Goal: Contribute content: Contribute content

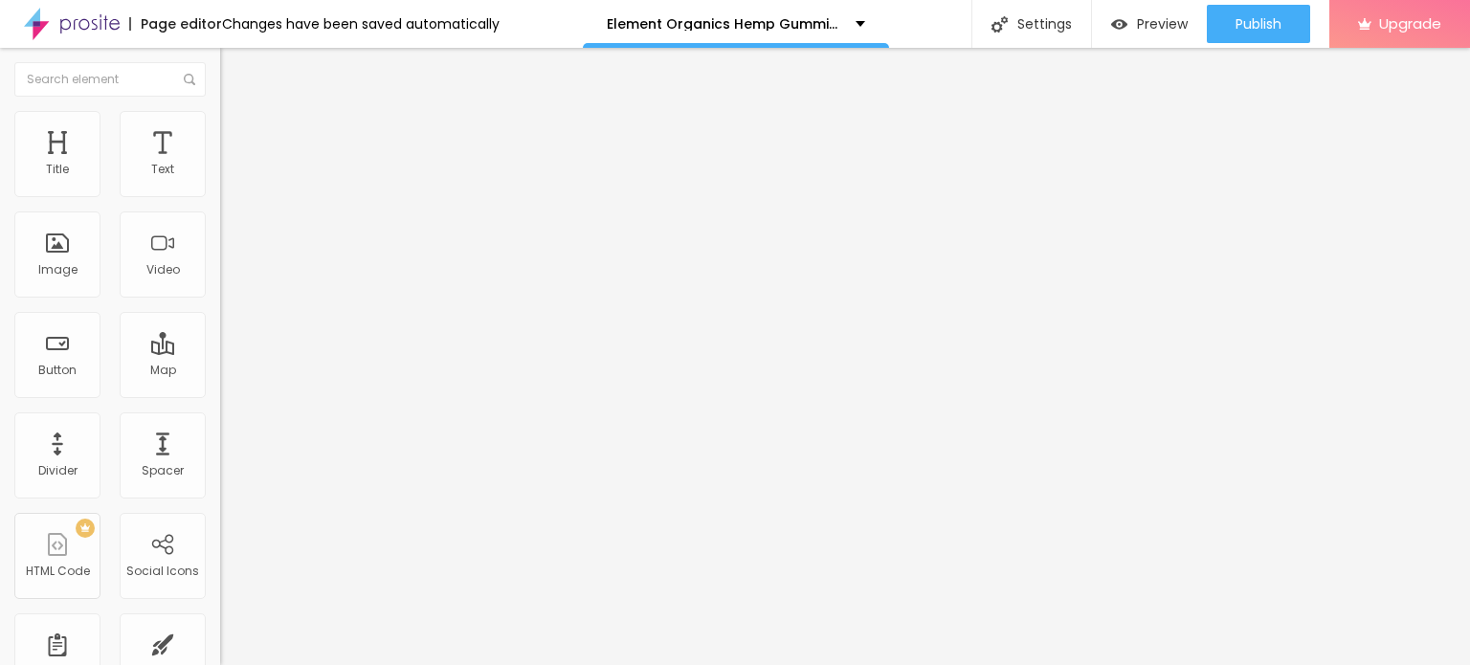
click at [220, 165] on span "Add image" at bounding box center [259, 156] width 78 height 16
click at [220, 121] on img at bounding box center [228, 119] width 17 height 17
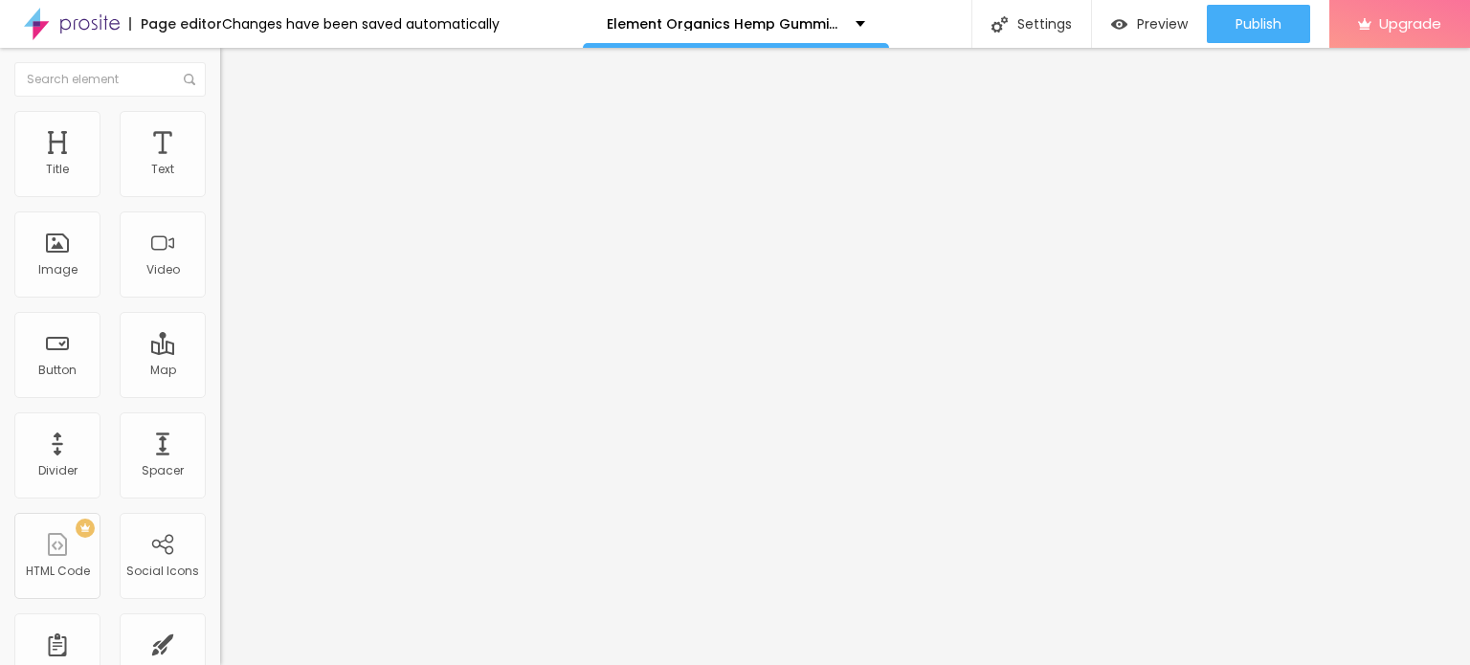
type input "95"
type input "90"
type input "85"
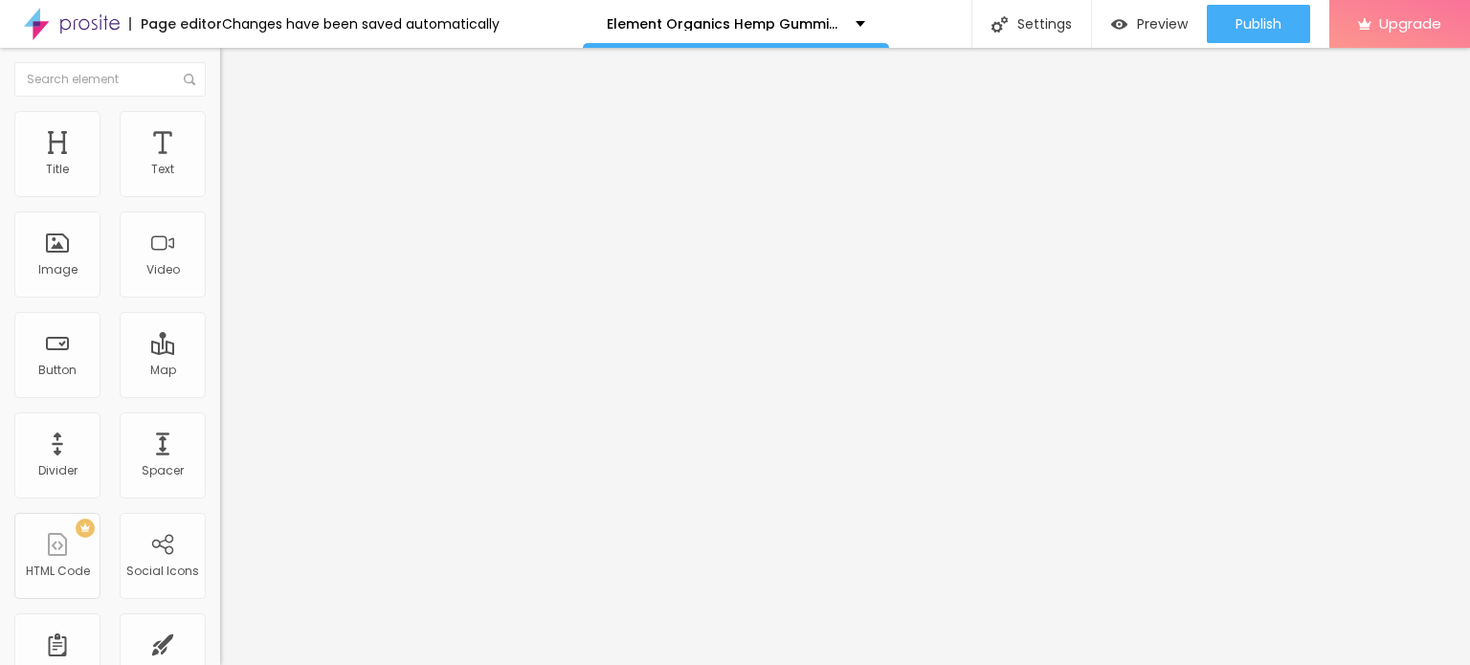
type input "85"
type input "80"
type input "75"
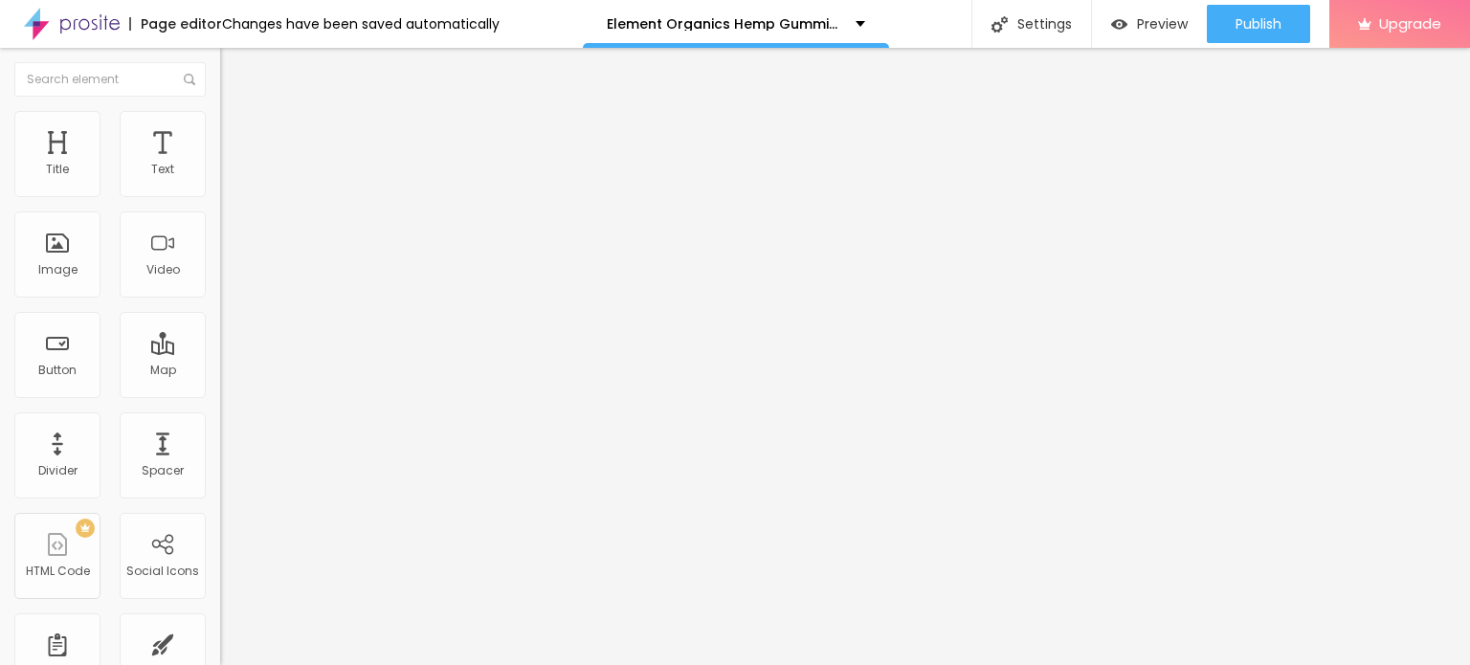
type input "70"
type input "65"
type input "60"
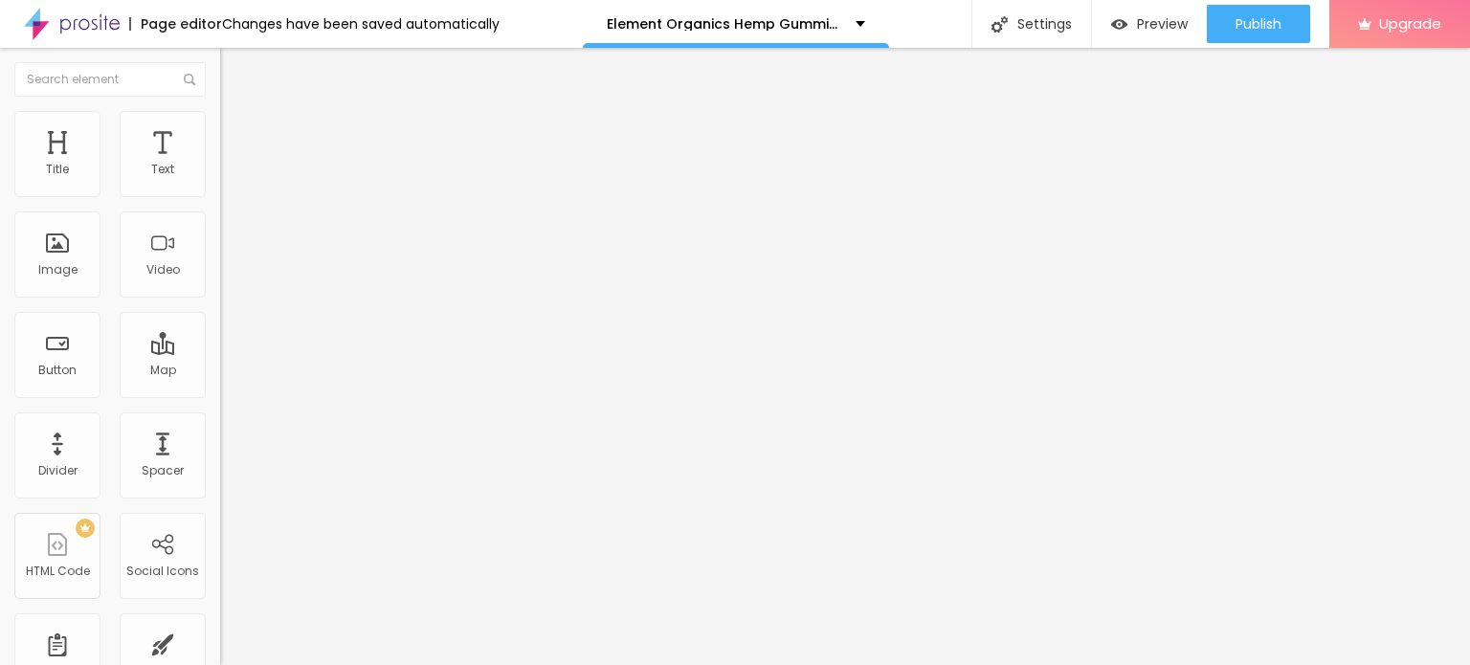
type input "60"
type input "55"
type input "50"
drag, startPoint x: 199, startPoint y: 206, endPoint x: 102, endPoint y: 213, distance: 97.0
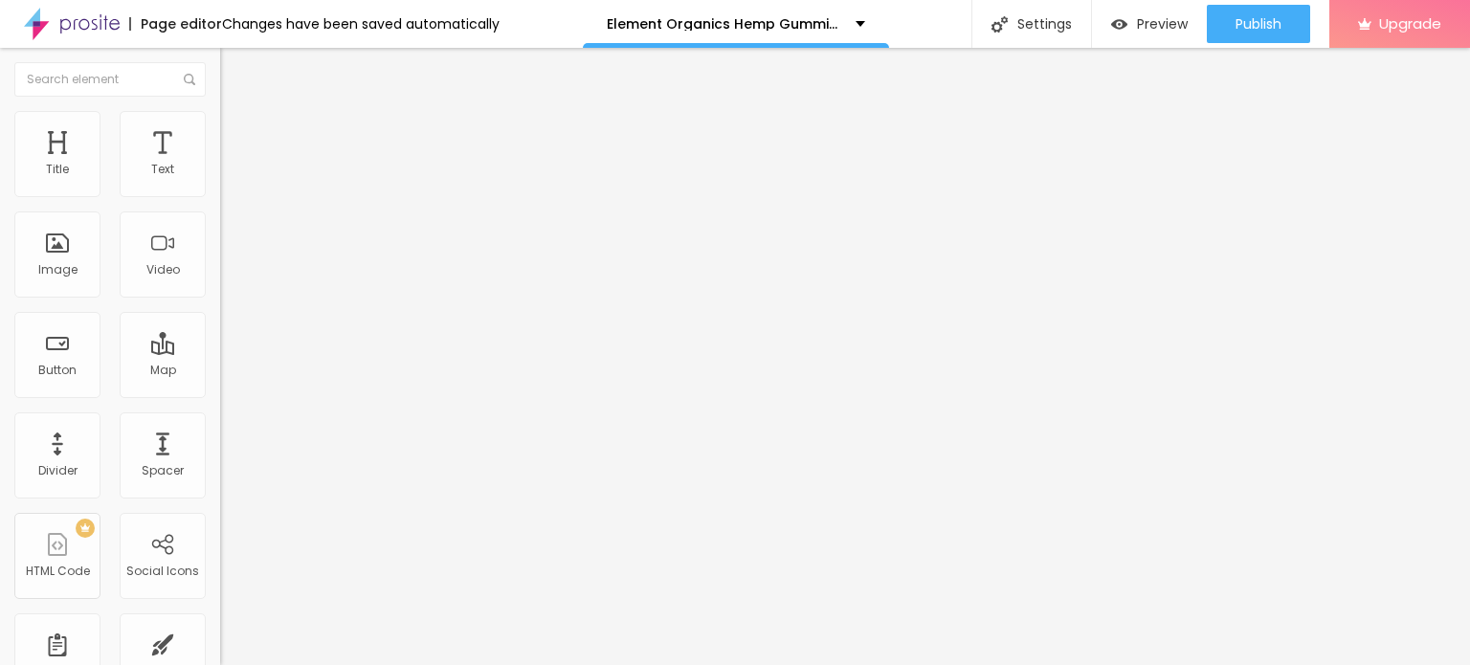
type input "50"
click at [220, 196] on input "range" at bounding box center [281, 188] width 123 height 15
click at [220, 392] on input "https://" at bounding box center [335, 382] width 230 height 19
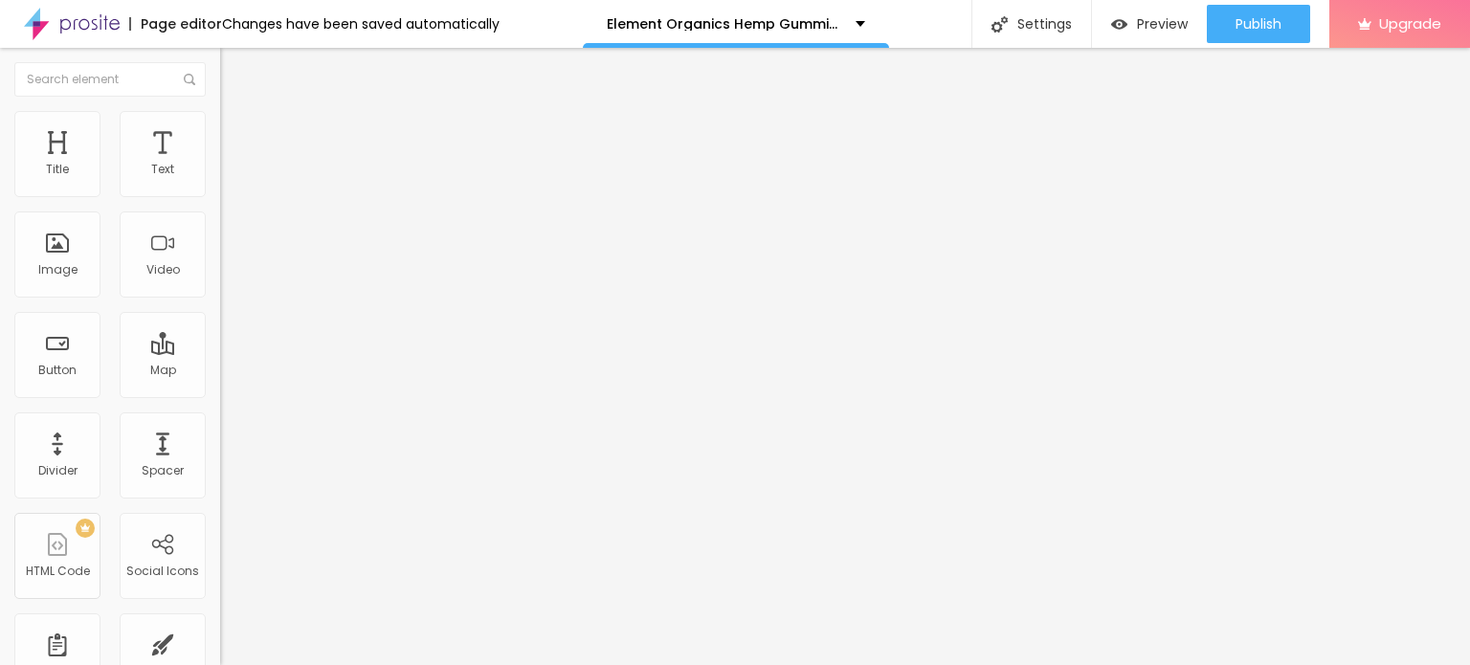
paste input "[DOMAIN_NAME][URL]"
type input "[URL][DOMAIN_NAME]"
click at [234, 71] on img "button" at bounding box center [241, 69] width 15 height 15
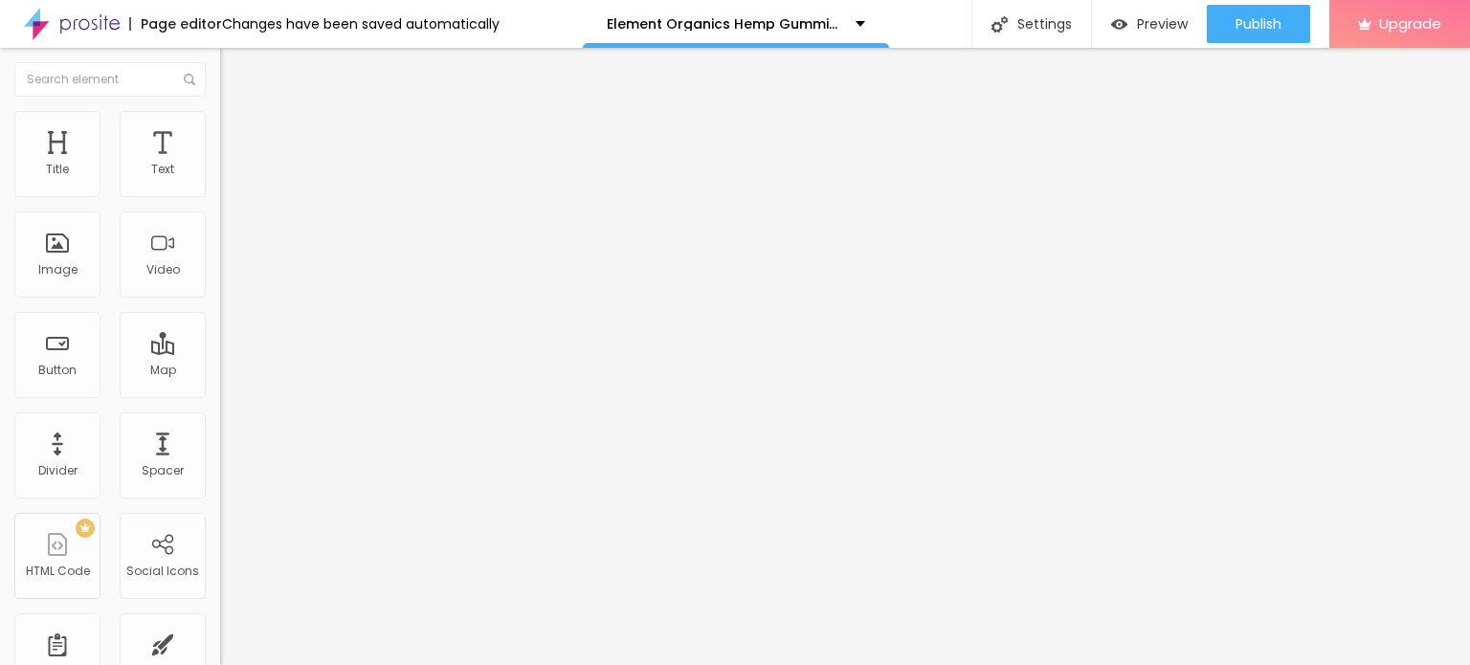
click at [220, 180] on input "Click me" at bounding box center [335, 170] width 230 height 19
paste input "👇❗❗𝐒𝐡𝐨𝐩 𝐍𝐨𝐰❗❗👇"
type input "👇❗❗𝐒𝐡𝐨𝐩 𝐍𝐨𝐰❗❗👇"
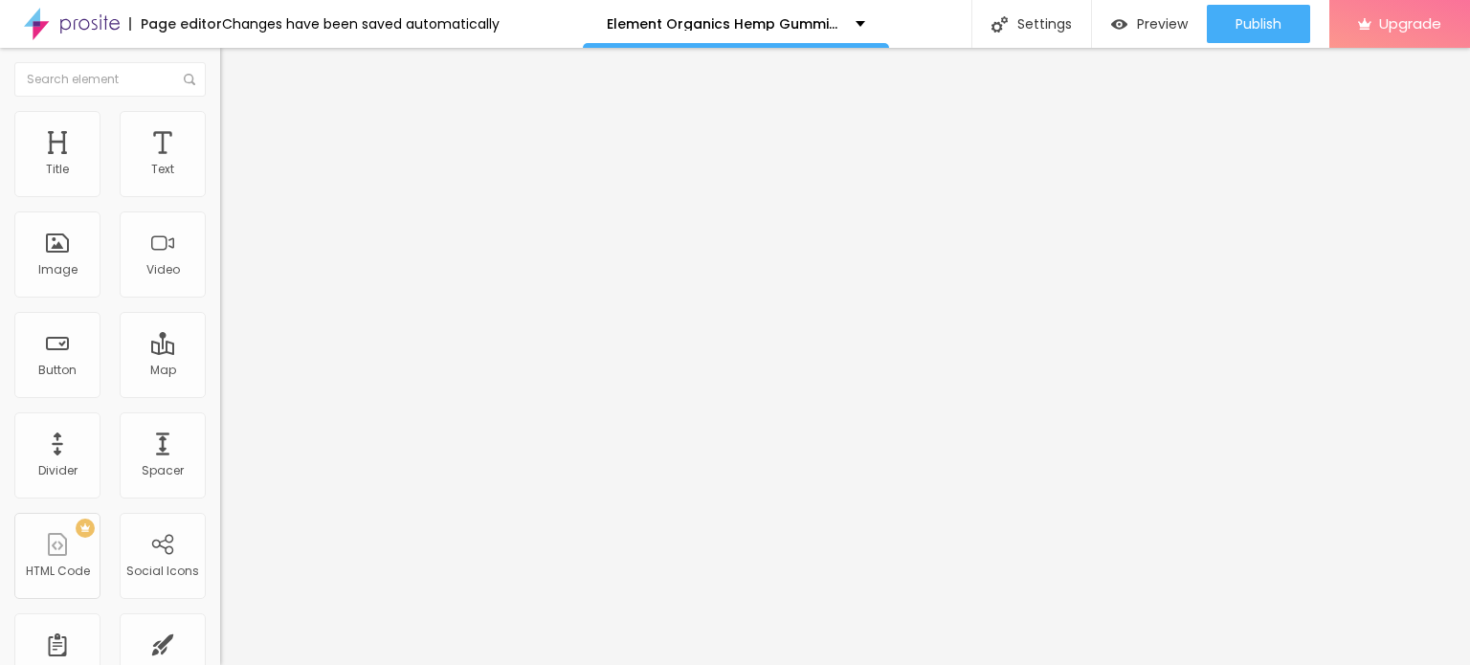
click at [220, 394] on input "https://" at bounding box center [335, 384] width 230 height 19
paste input "[DOMAIN_NAME][URL]"
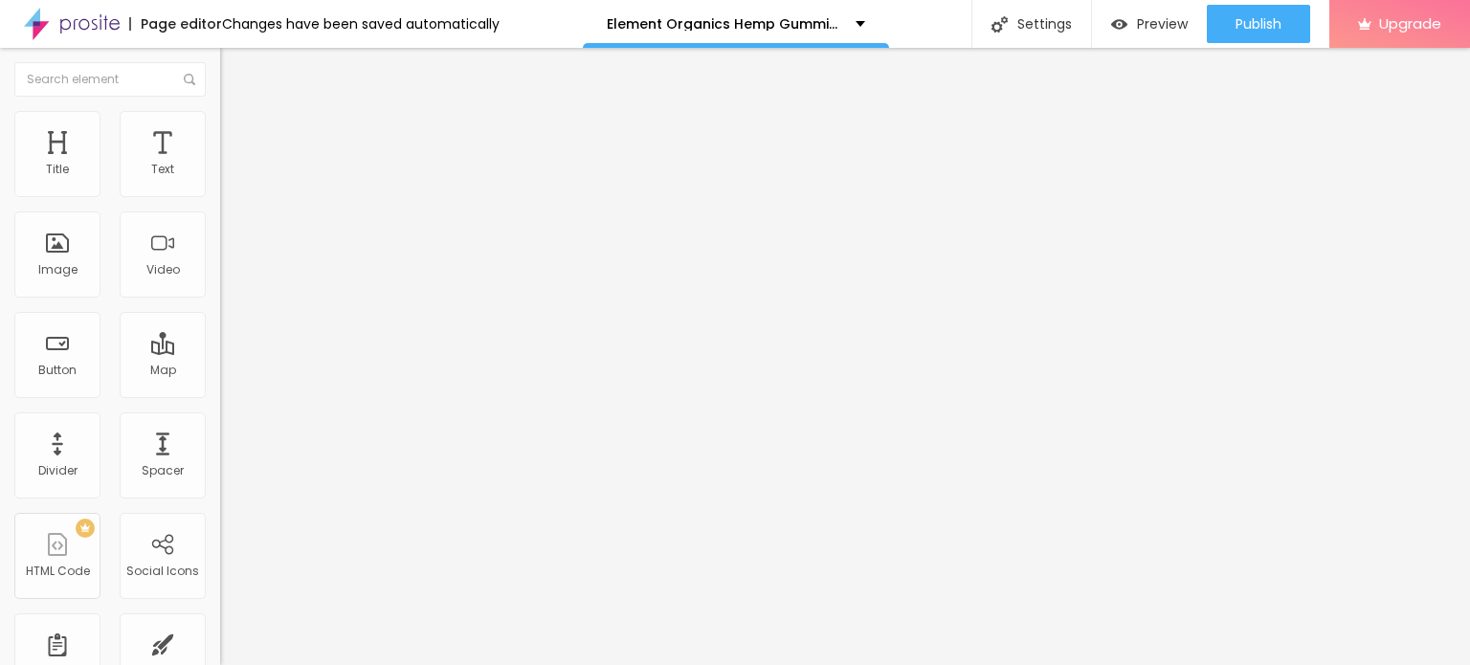
type input "[URL][DOMAIN_NAME]"
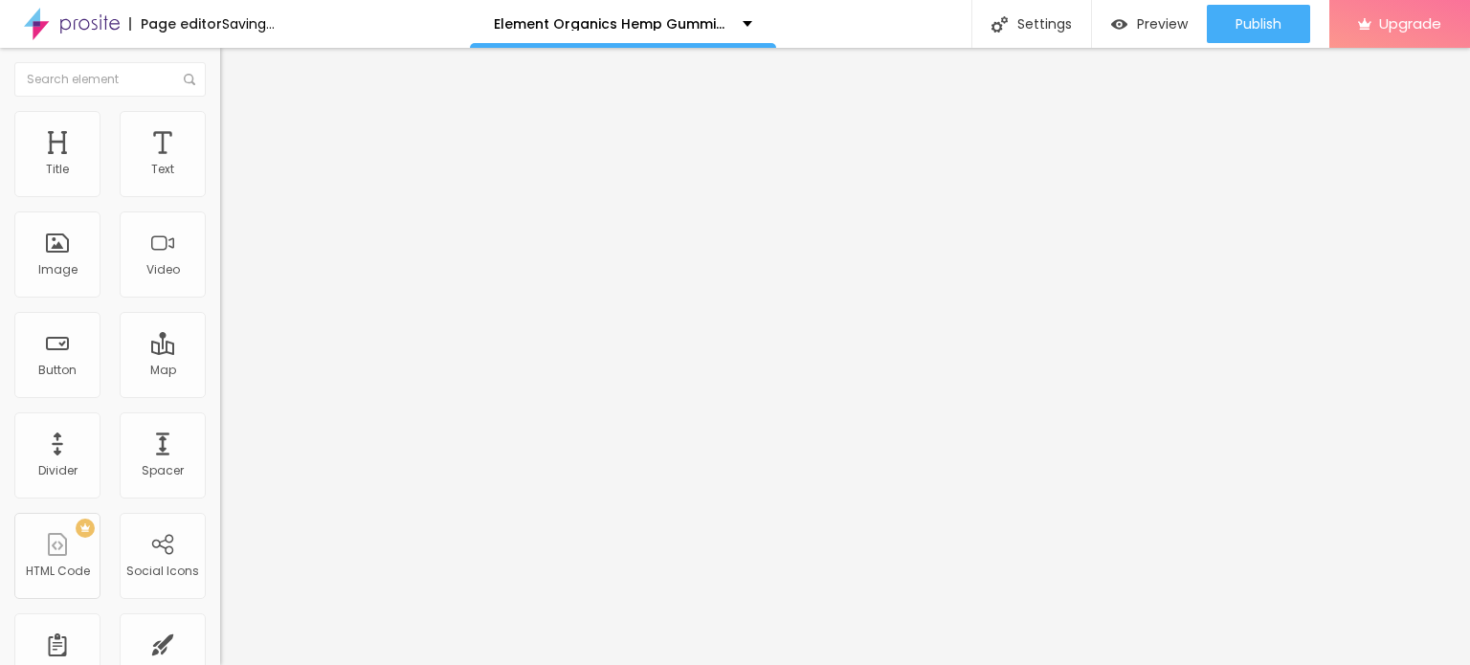
click at [220, 418] on div at bounding box center [330, 418] width 220 height 0
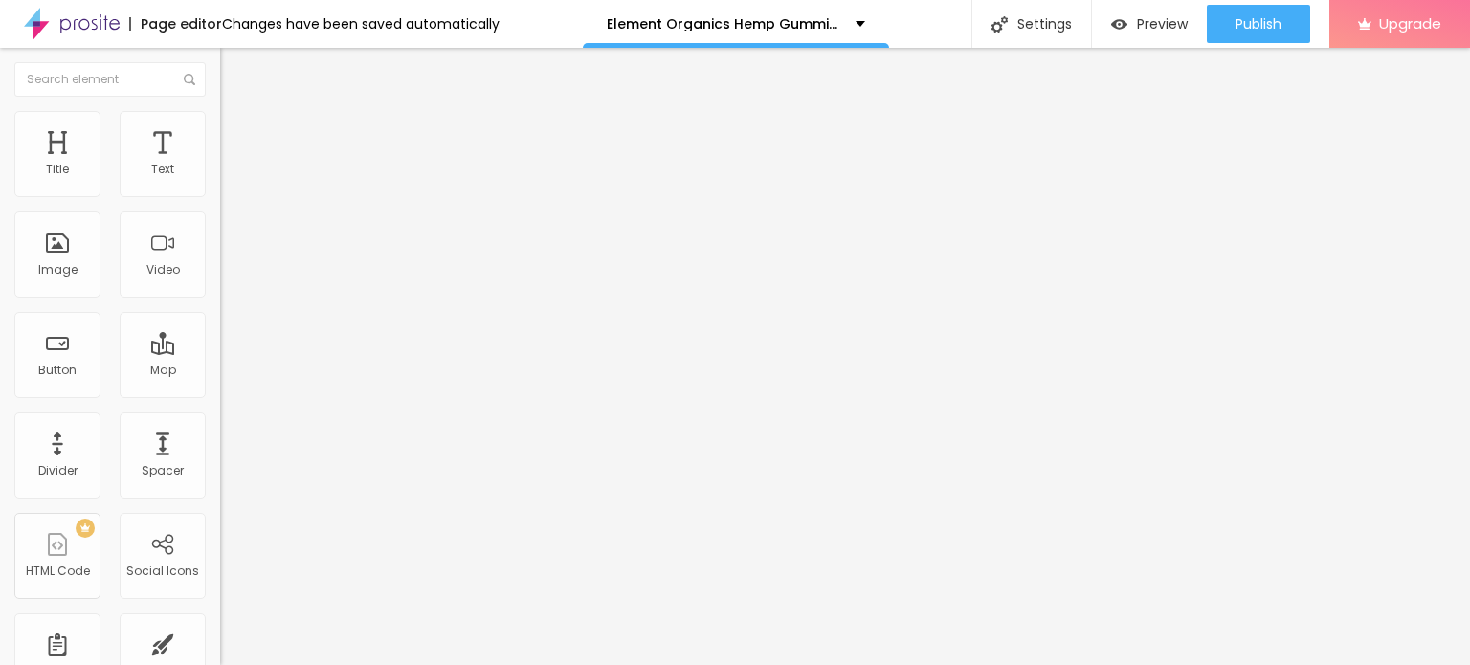
click at [234, 70] on img "button" at bounding box center [241, 69] width 15 height 15
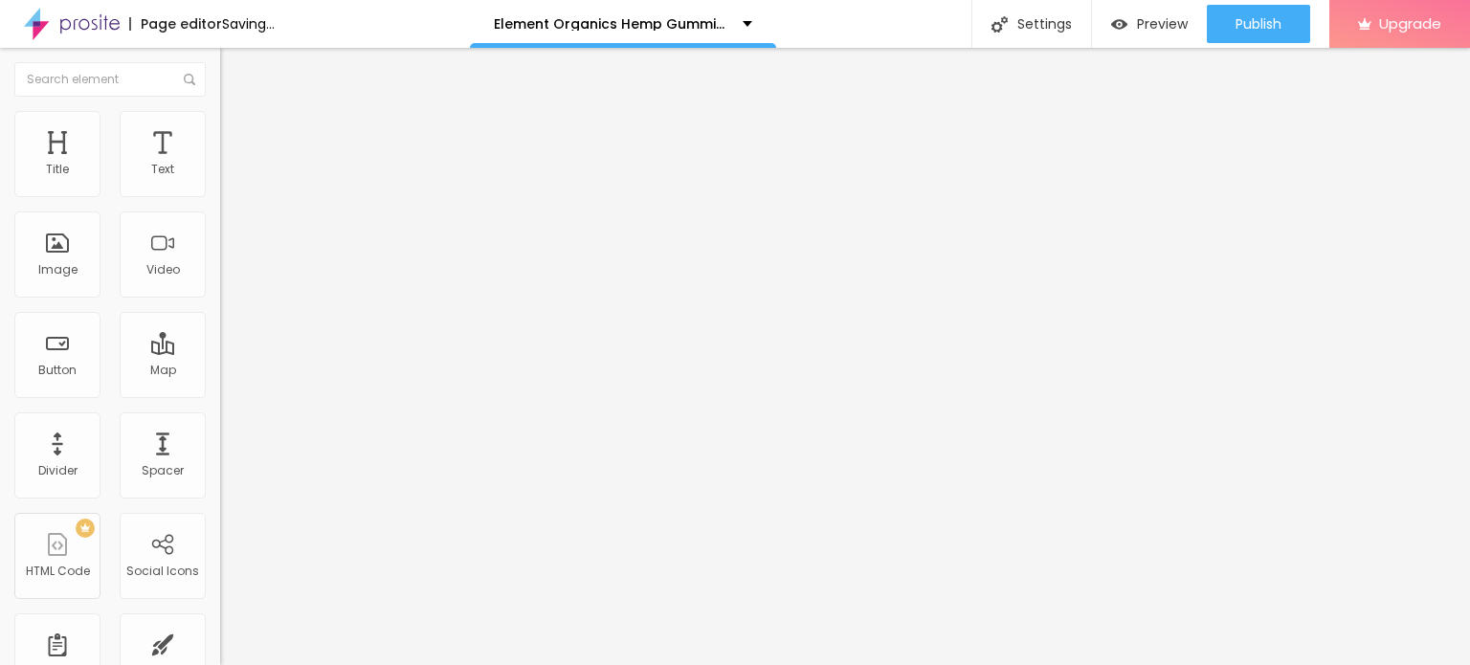
click at [228, 278] on icon "button" at bounding box center [233, 271] width 11 height 11
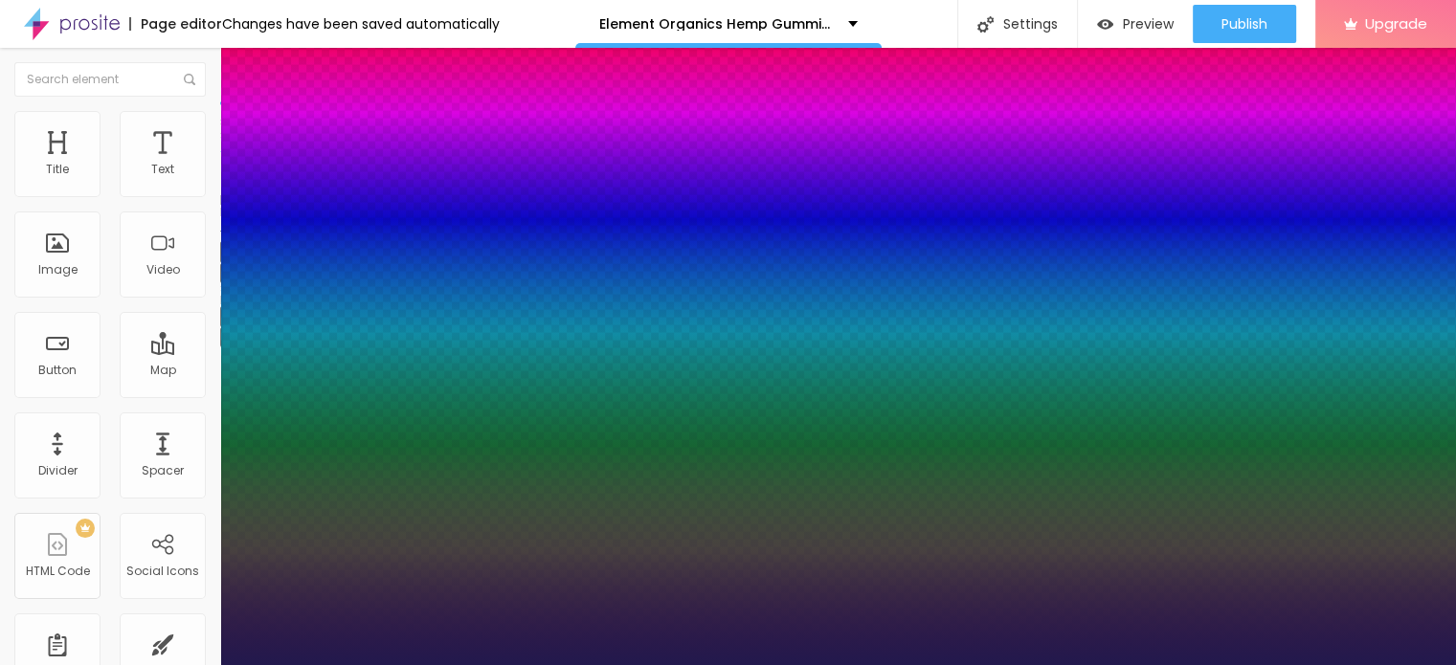
type input "1"
type input "13"
type input "1"
type input "16"
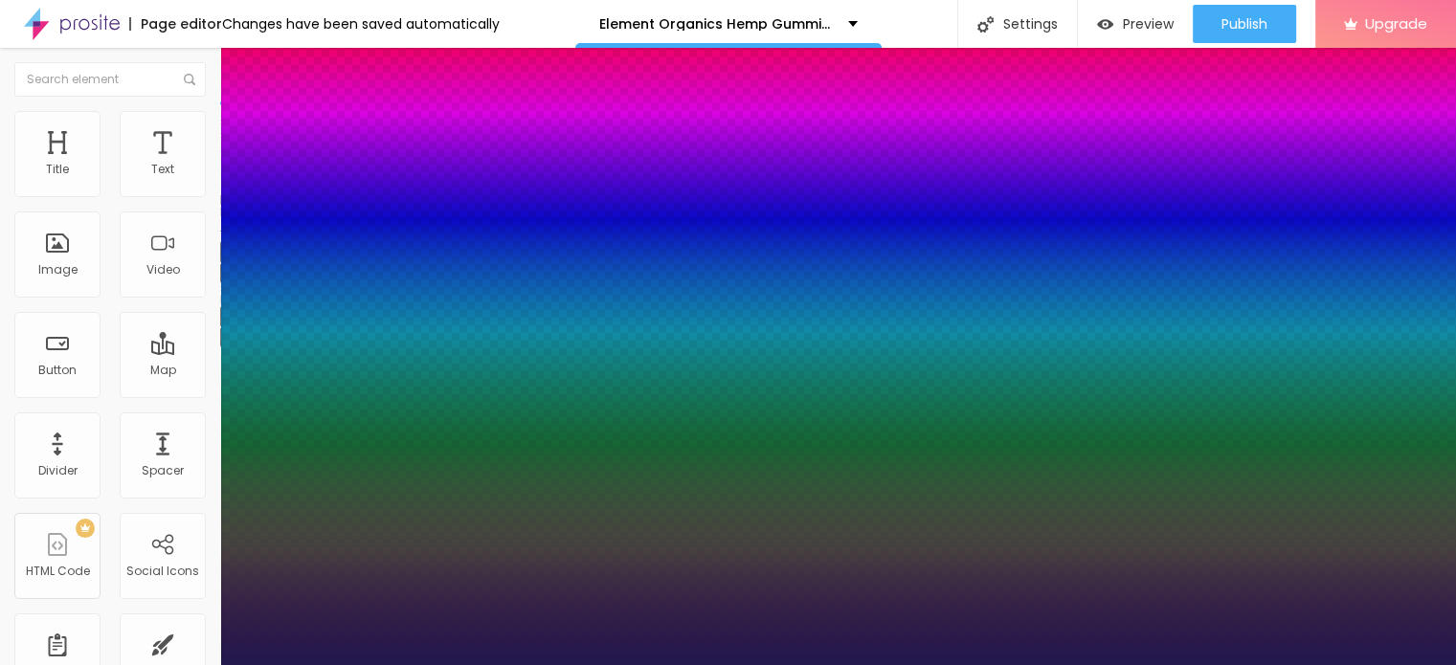
type input "16"
type input "1"
type input "18"
type input "1"
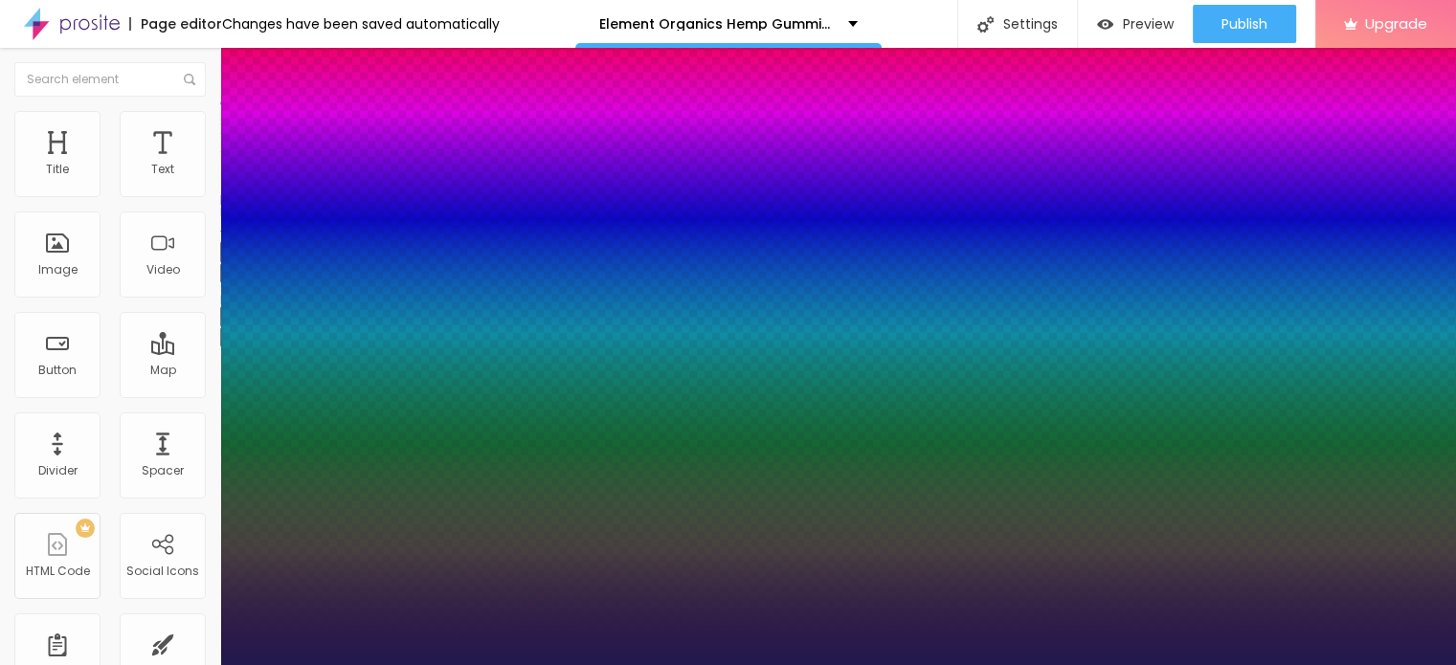
type input "19"
type input "1"
type input "20"
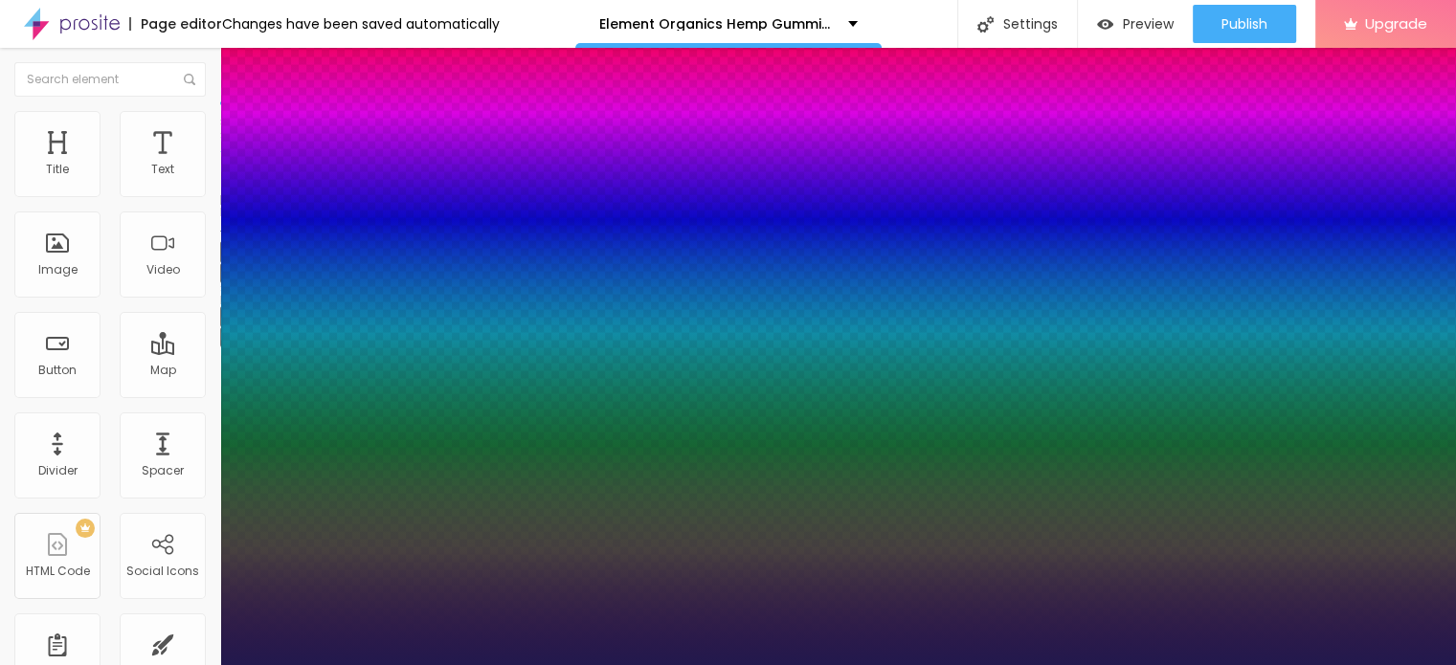
type input "1"
type input "21"
type input "1"
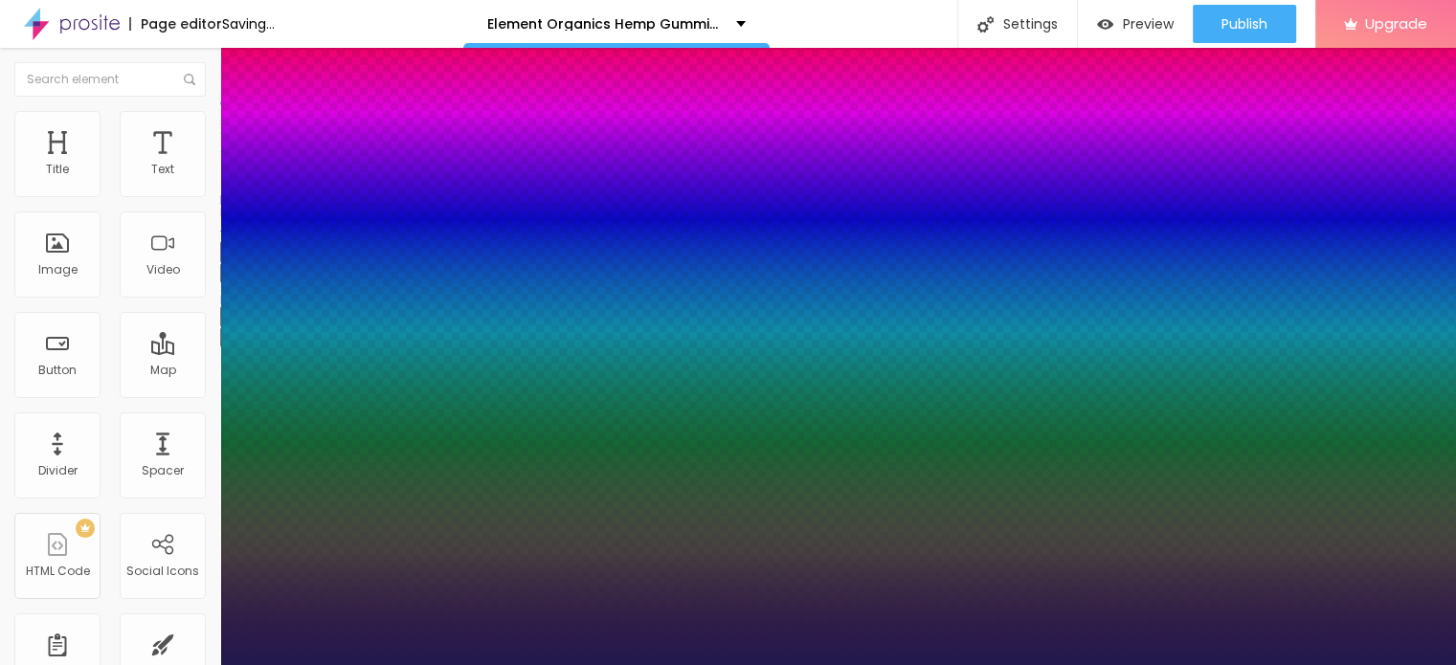
type input "22"
type input "1"
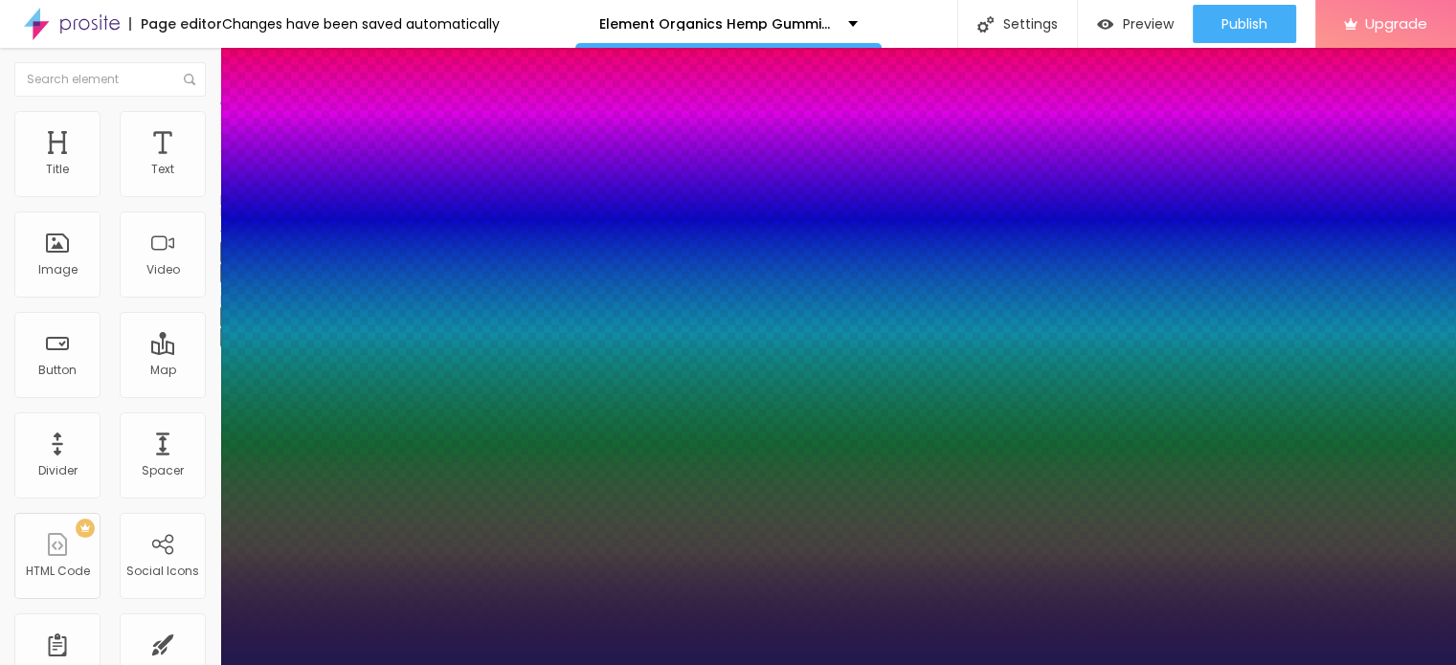
type input "23"
type input "1"
type input "24"
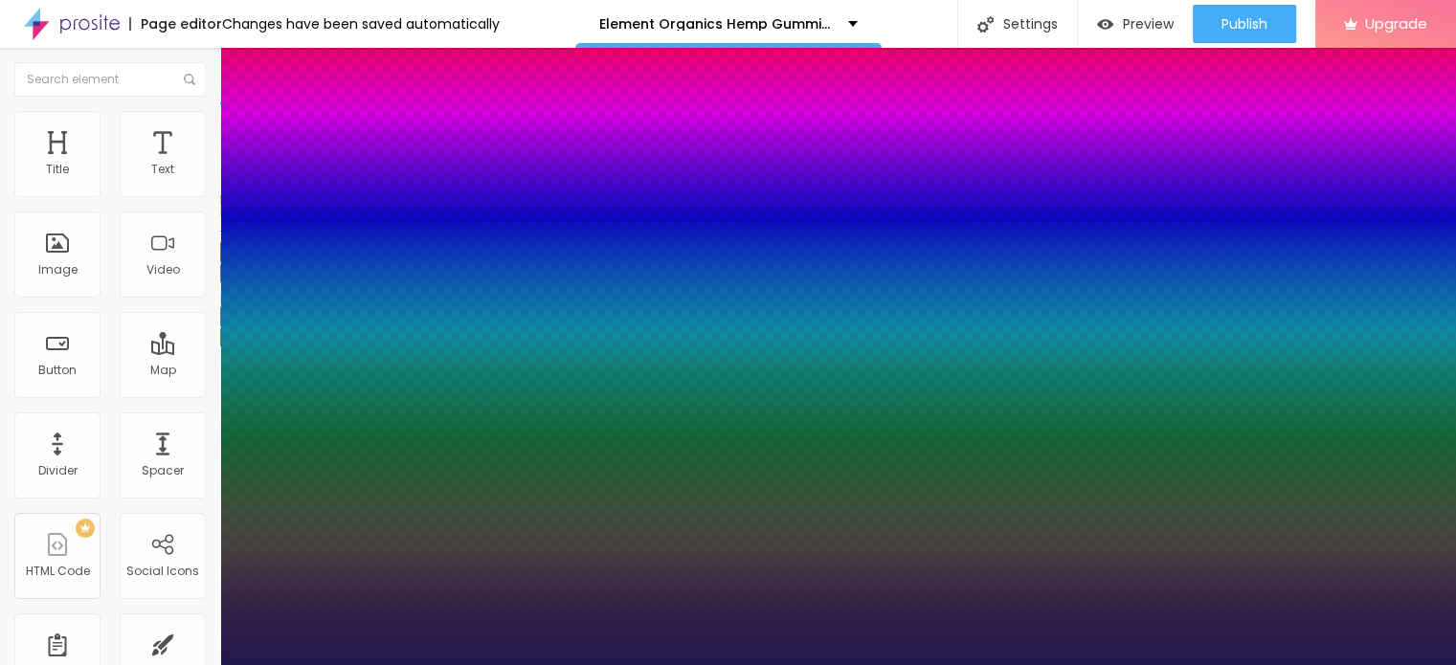
type input "1"
drag, startPoint x: 256, startPoint y: 536, endPoint x: 272, endPoint y: 531, distance: 17.0
type input "24"
click at [689, 664] on div at bounding box center [728, 665] width 1456 height 0
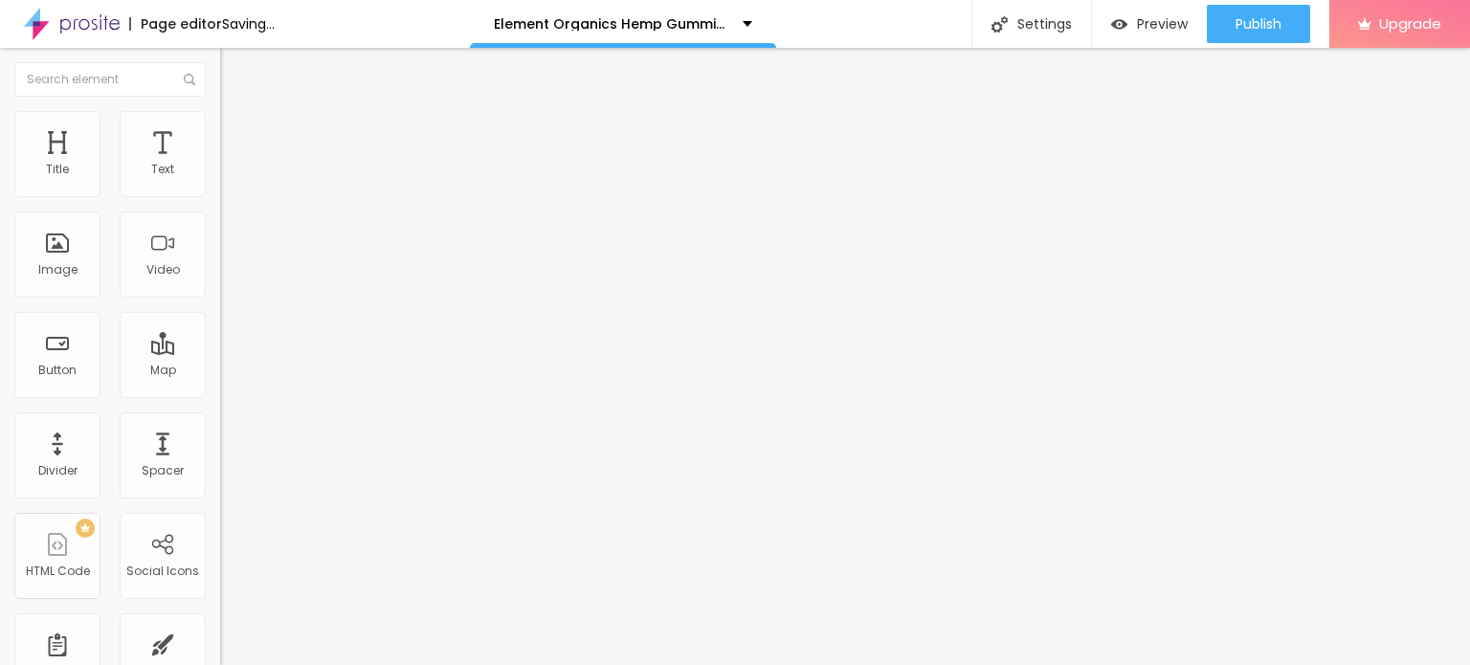
click at [234, 72] on img "button" at bounding box center [241, 69] width 15 height 15
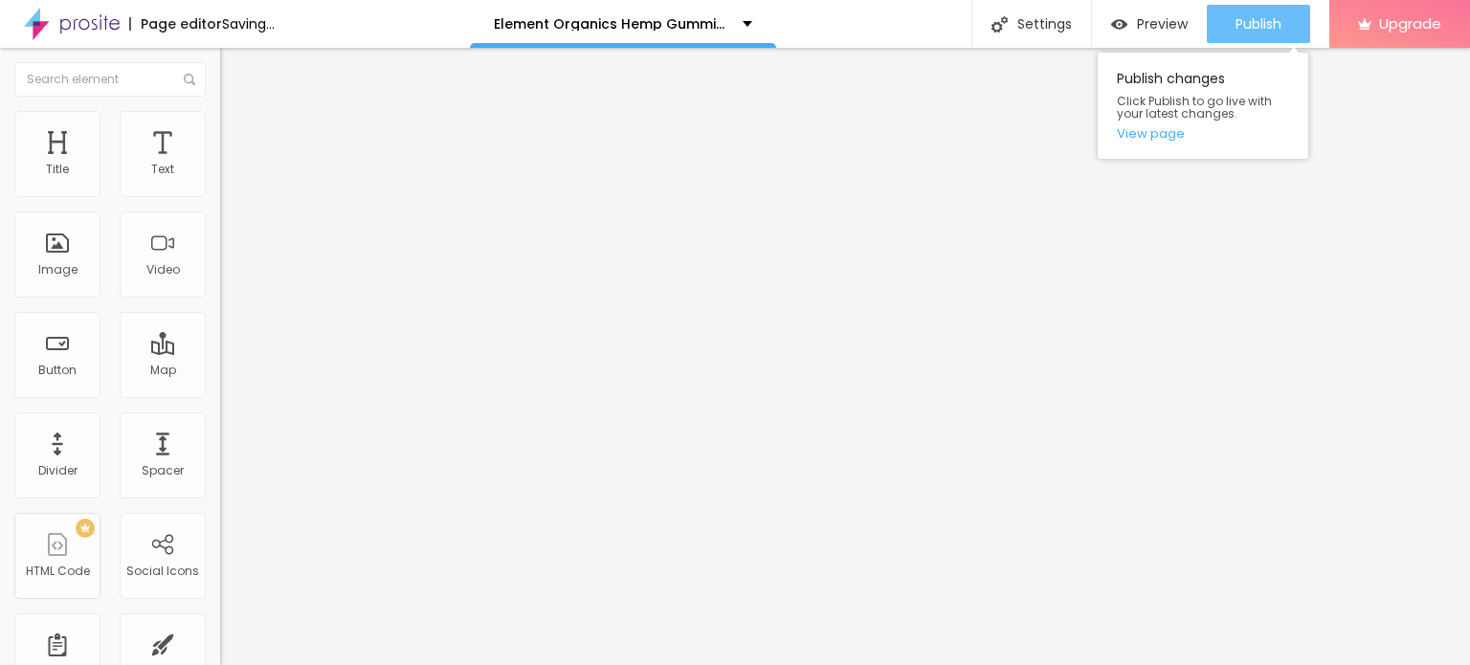
click at [1238, 21] on span "Publish" at bounding box center [1258, 23] width 46 height 15
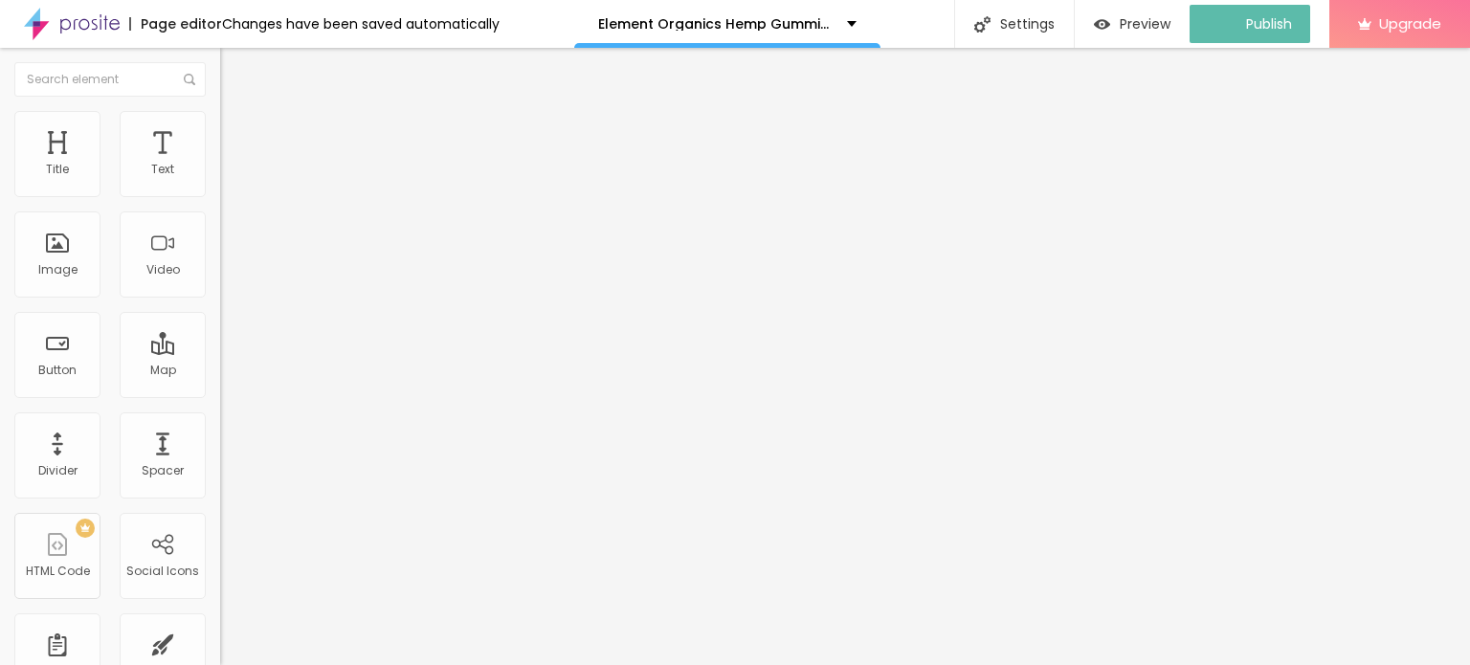
click at [59, 24] on img at bounding box center [72, 24] width 96 height 48
